Goal: Check status: Check status

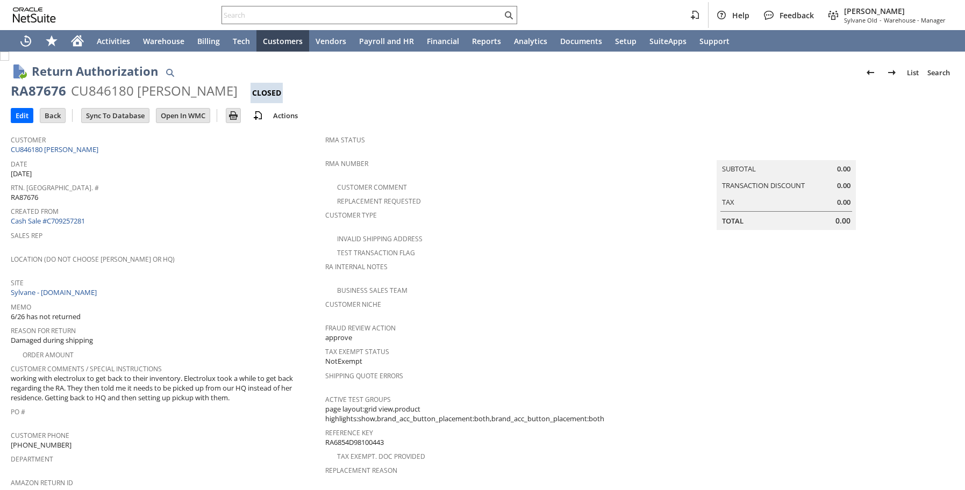
click at [260, 229] on span "Sales Rep" at bounding box center [165, 234] width 309 height 12
click at [263, 19] on input "text" at bounding box center [362, 15] width 280 height 13
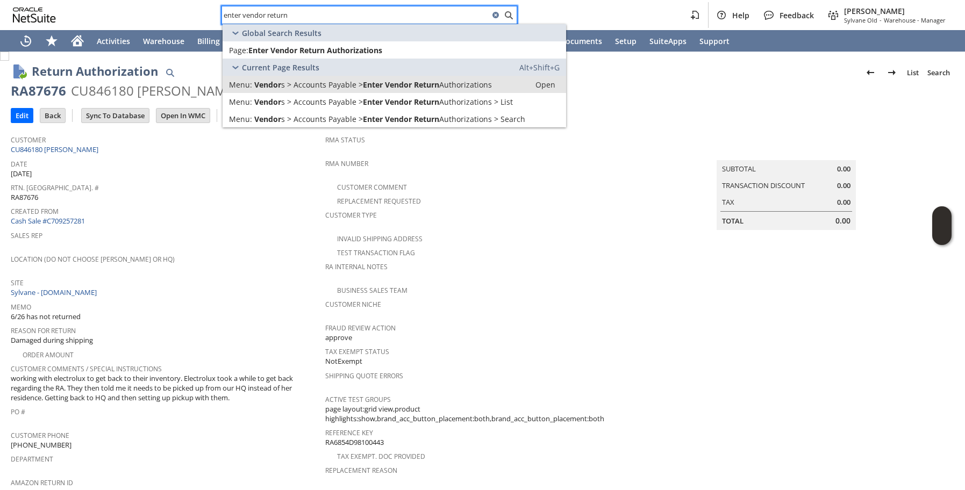
type input "enter vendor return"
click at [281, 86] on span "Vendor" at bounding box center [267, 85] width 27 height 10
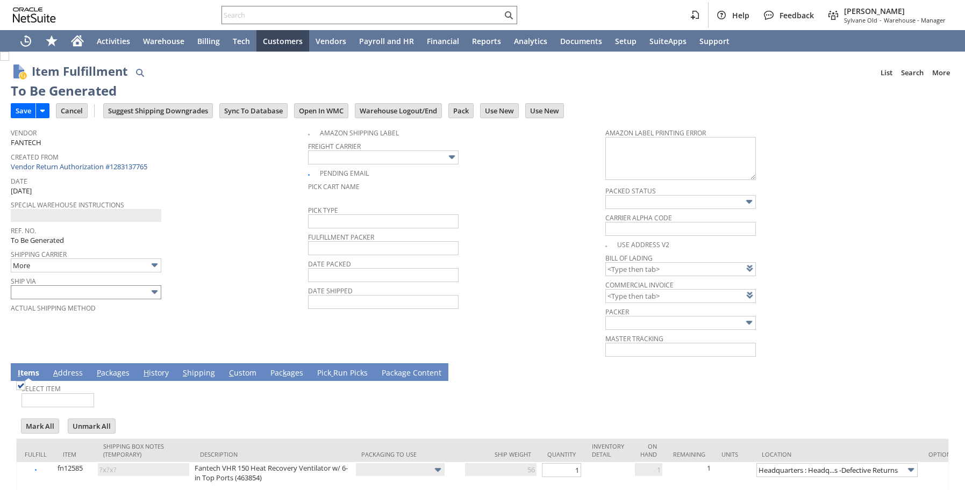
type input "Add"
click at [104, 375] on link "P ackages" at bounding box center [113, 374] width 38 height 12
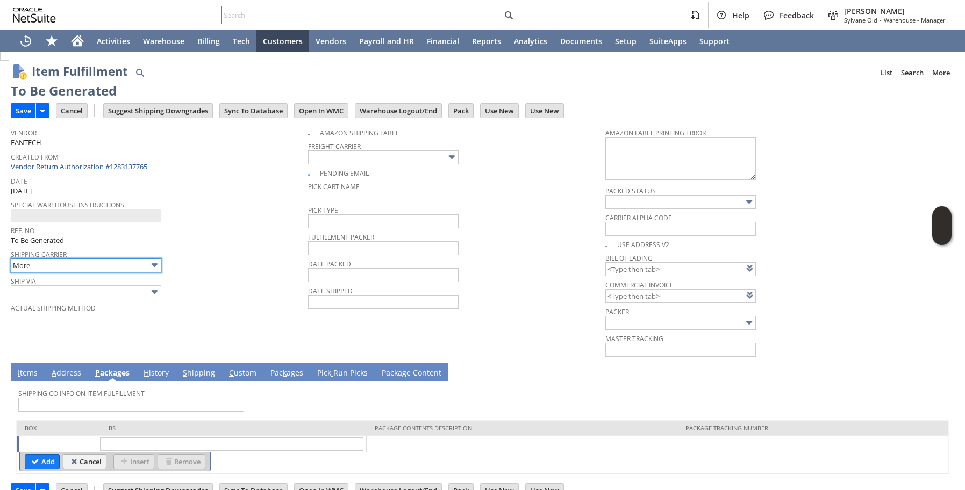
click at [111, 270] on input "More" at bounding box center [86, 266] width 151 height 14
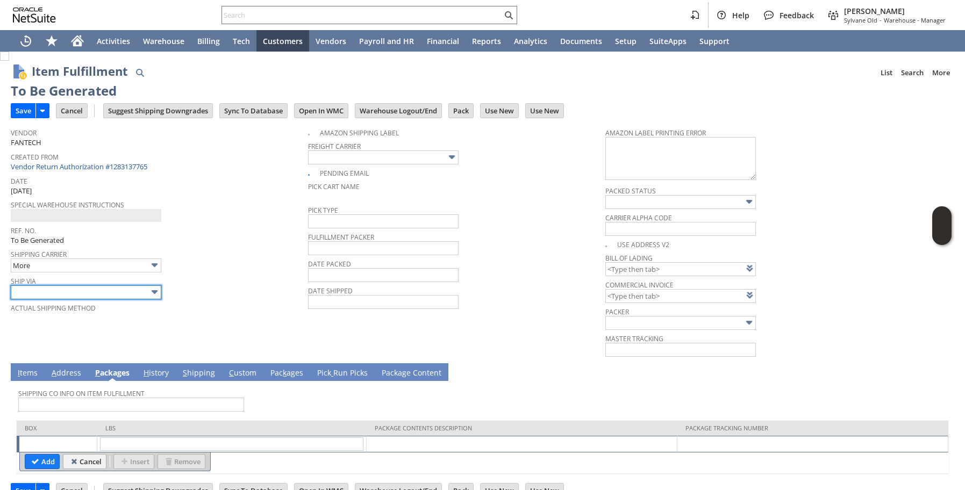
click at [106, 293] on input "text" at bounding box center [86, 293] width 151 height 14
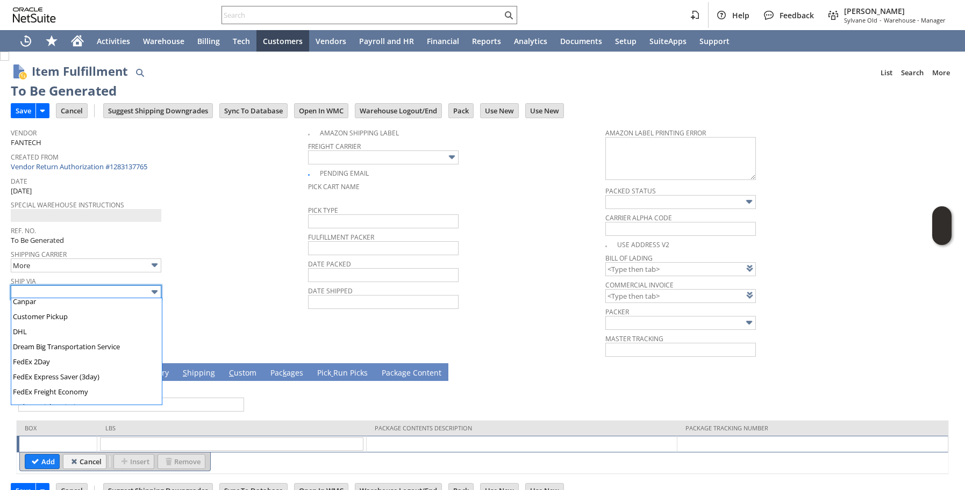
scroll to position [181, 0]
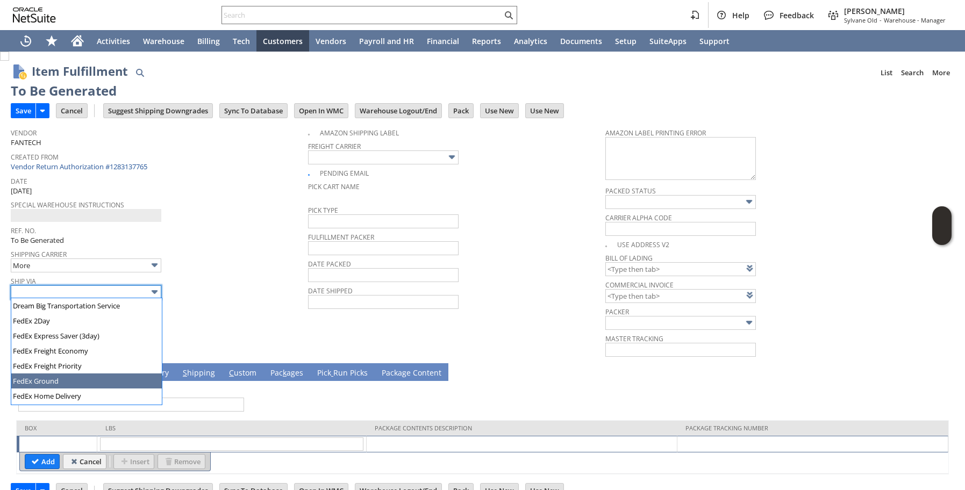
type input "FedEx Ground"
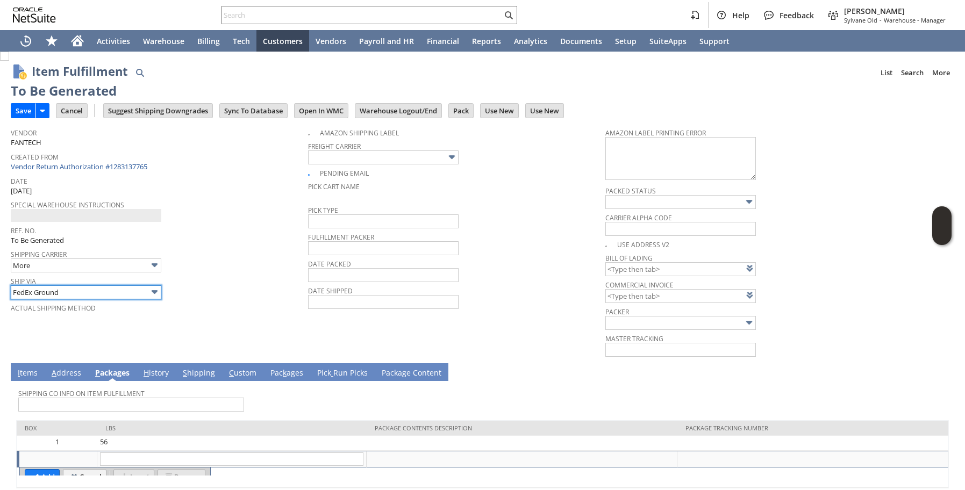
type input "56"
type input "OK"
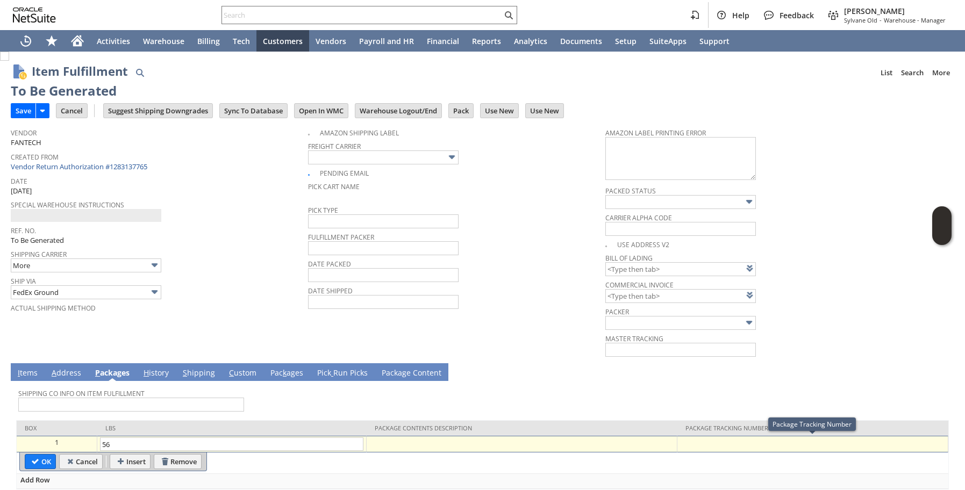
click at [743, 442] on div at bounding box center [812, 443] width 265 height 11
paste input "884934512370"
type input "884934512370"
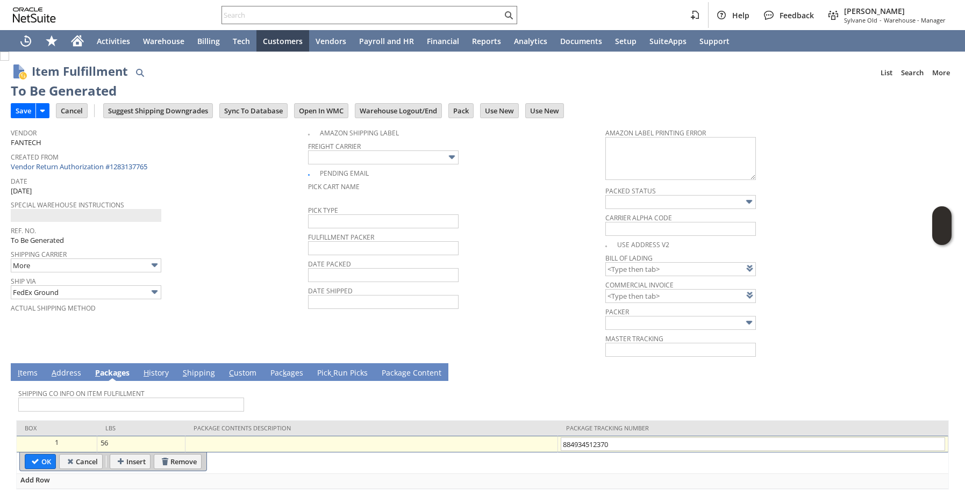
type input "Add"
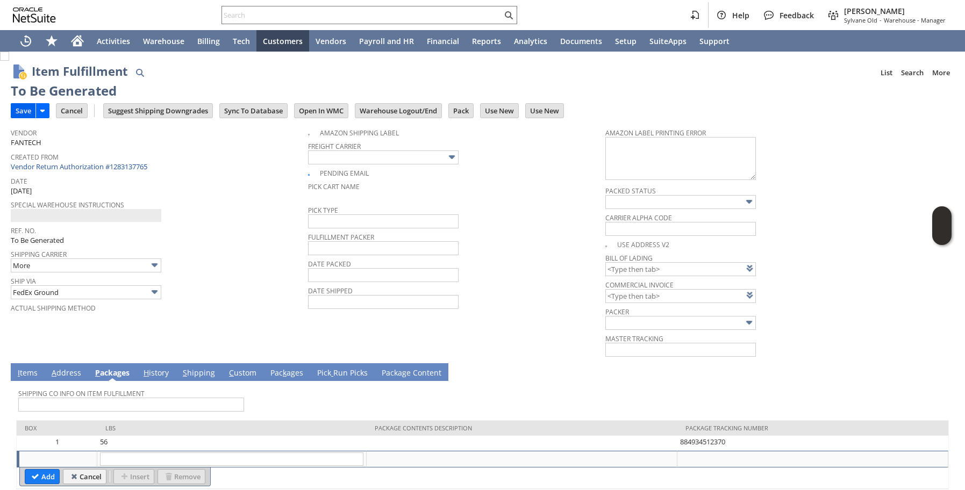
click at [19, 117] on div "Save Save Save & New Save & Print Save & Print Label Cancel Suggest Shipping Do…" at bounding box center [483, 112] width 944 height 22
click at [18, 115] on input "Save" at bounding box center [23, 111] width 24 height 14
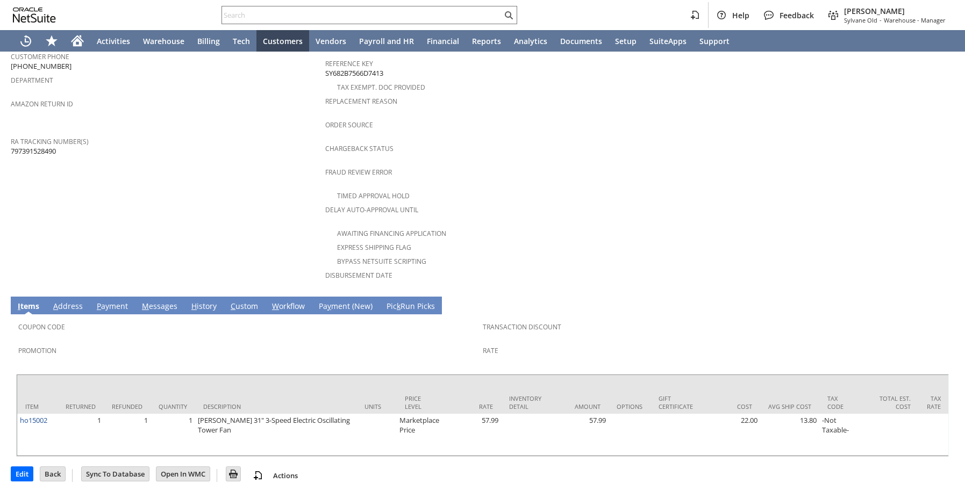
click at [191, 301] on span "H" at bounding box center [193, 306] width 5 height 10
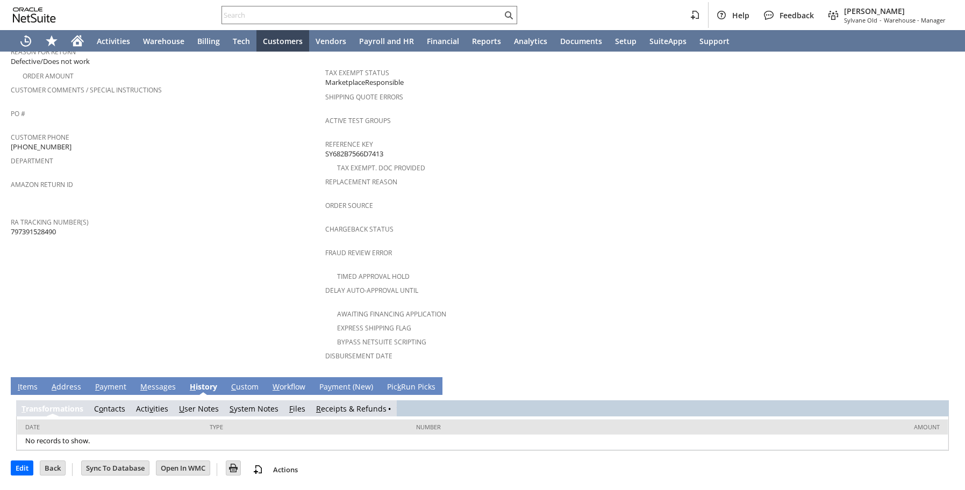
scroll to position [265, 0]
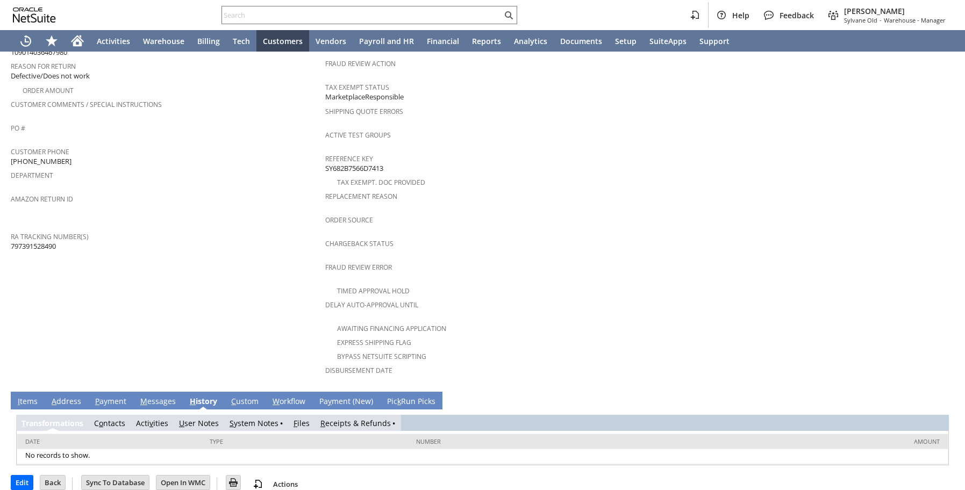
click at [349, 418] on link "R eceipts & Refunds" at bounding box center [355, 423] width 70 height 10
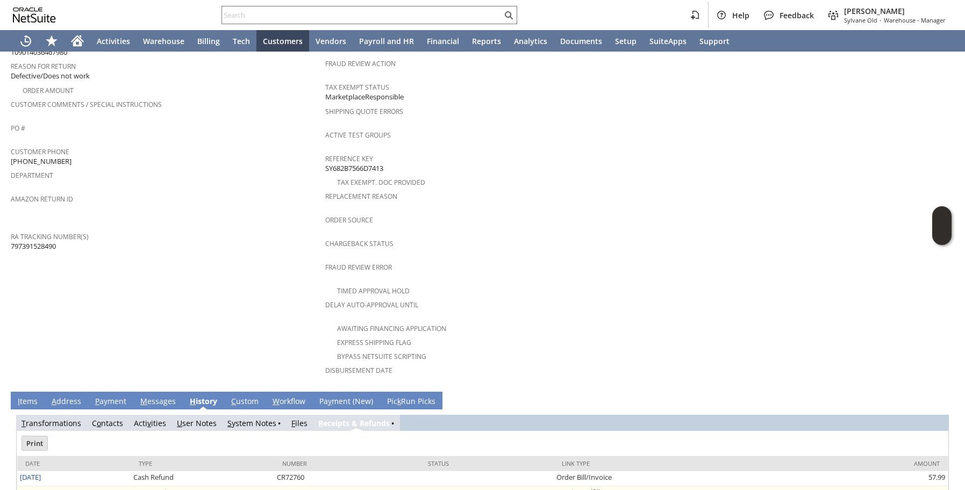
click at [25, 488] on link "6/2/2025" at bounding box center [30, 493] width 21 height 10
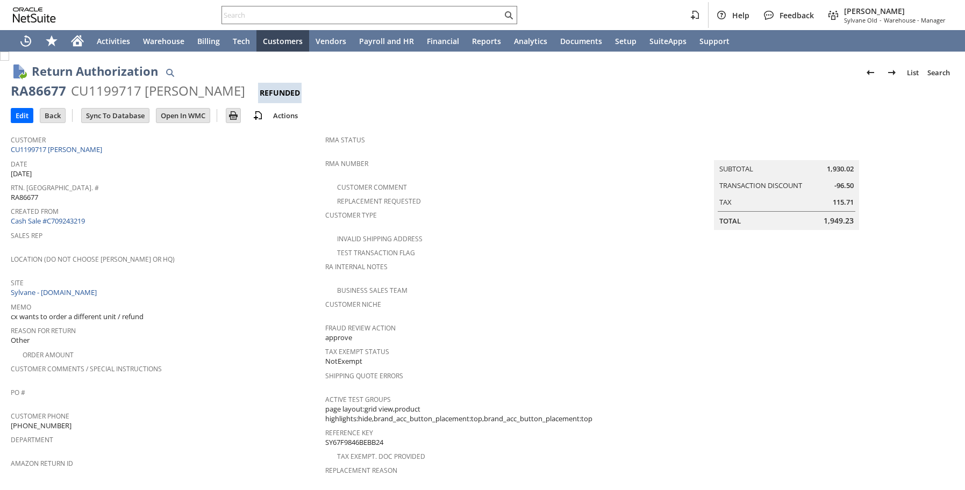
click at [276, 229] on span "Sales Rep" at bounding box center [165, 234] width 309 height 12
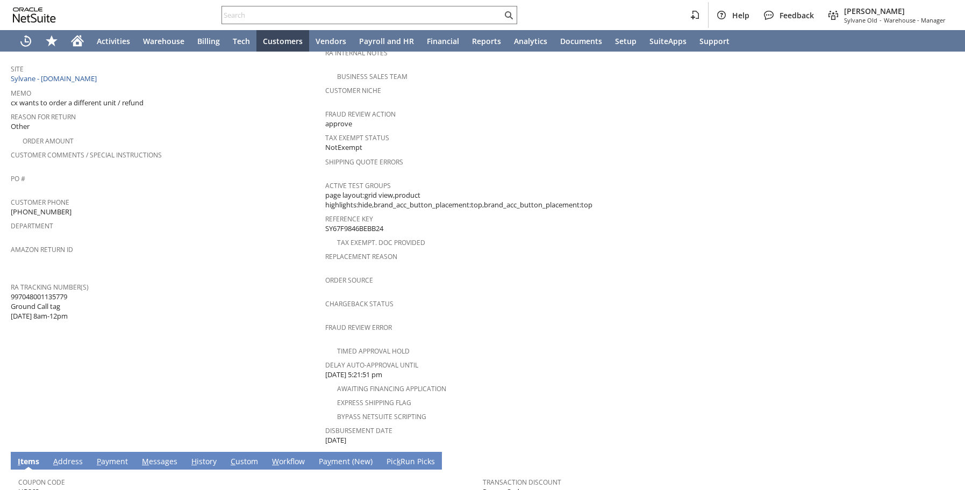
scroll to position [373, 0]
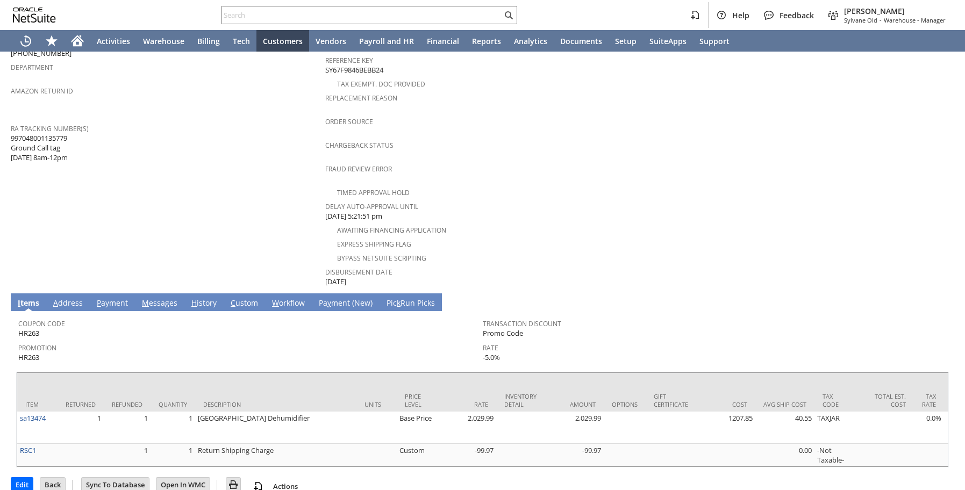
click at [199, 298] on link "H istory" at bounding box center [204, 304] width 31 height 12
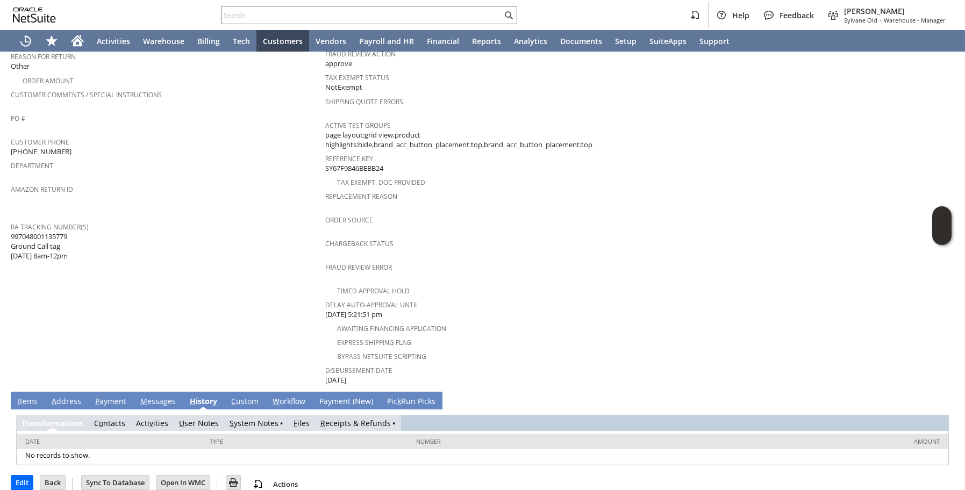
click at [331, 418] on link "R eceipts & Refunds" at bounding box center [355, 423] width 70 height 10
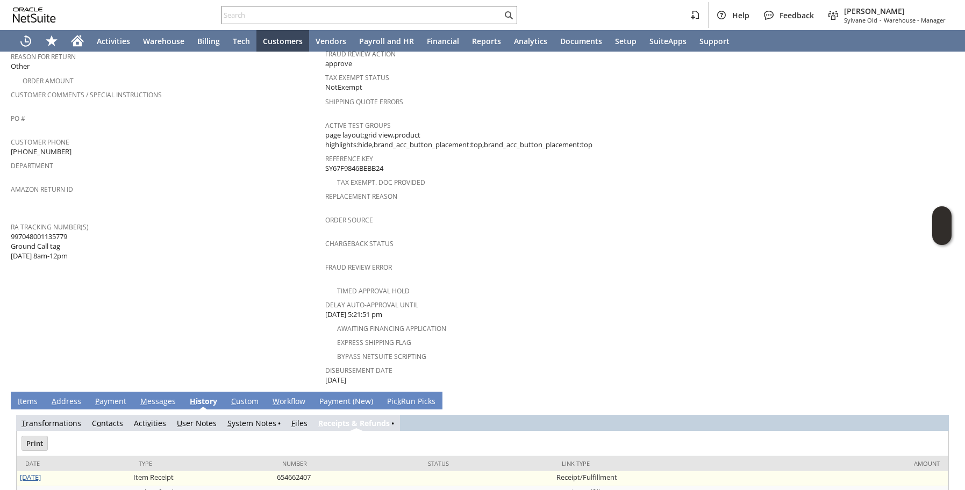
click at [30, 473] on link "[DATE]" at bounding box center [30, 478] width 21 height 10
